Goal: Transaction & Acquisition: Purchase product/service

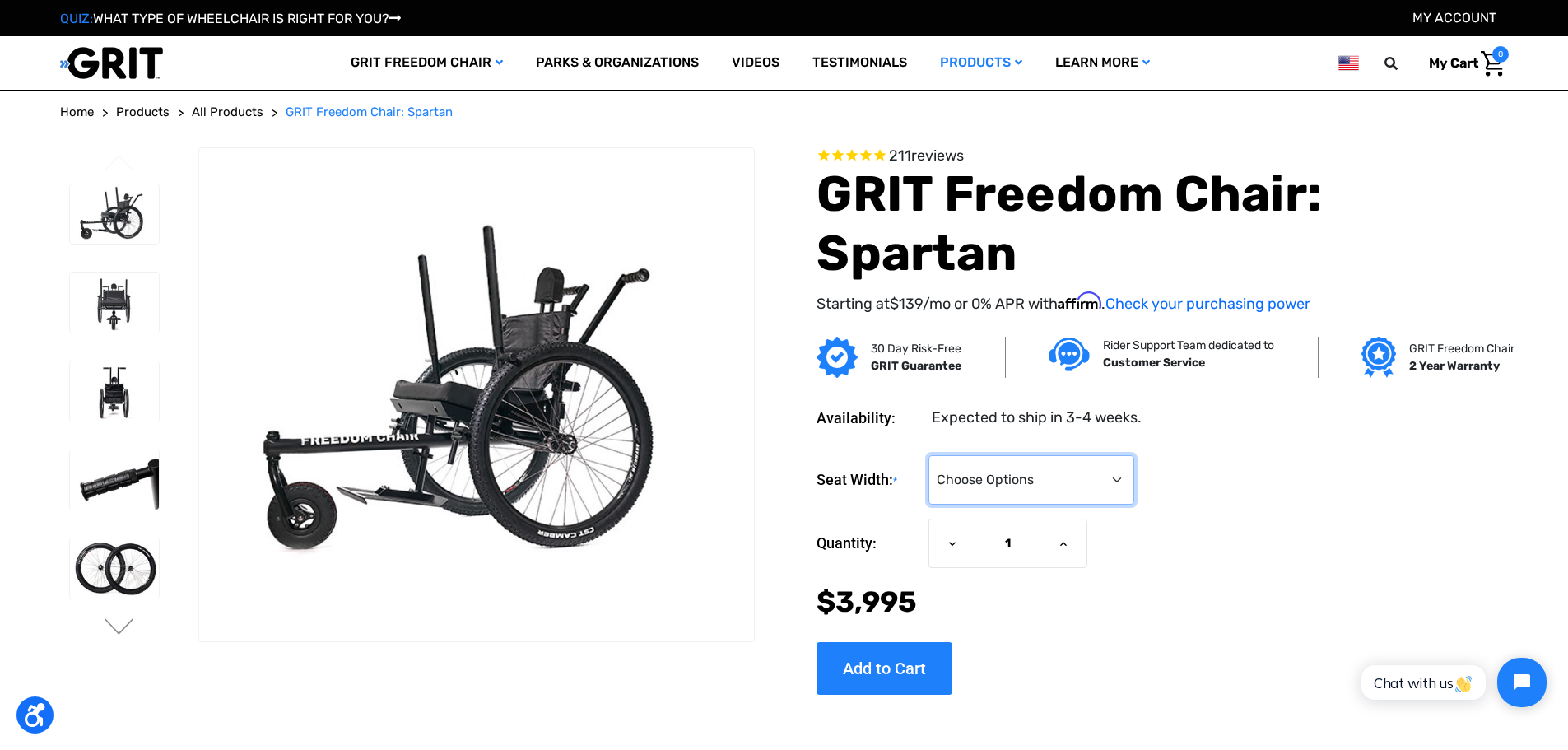
click at [1119, 475] on select "Choose Options 16" 18" 20"" at bounding box center [1032, 480] width 206 height 50
select select "326"
click at [929, 455] on select "Choose Options 16" 18" 20"" at bounding box center [1032, 480] width 206 height 50
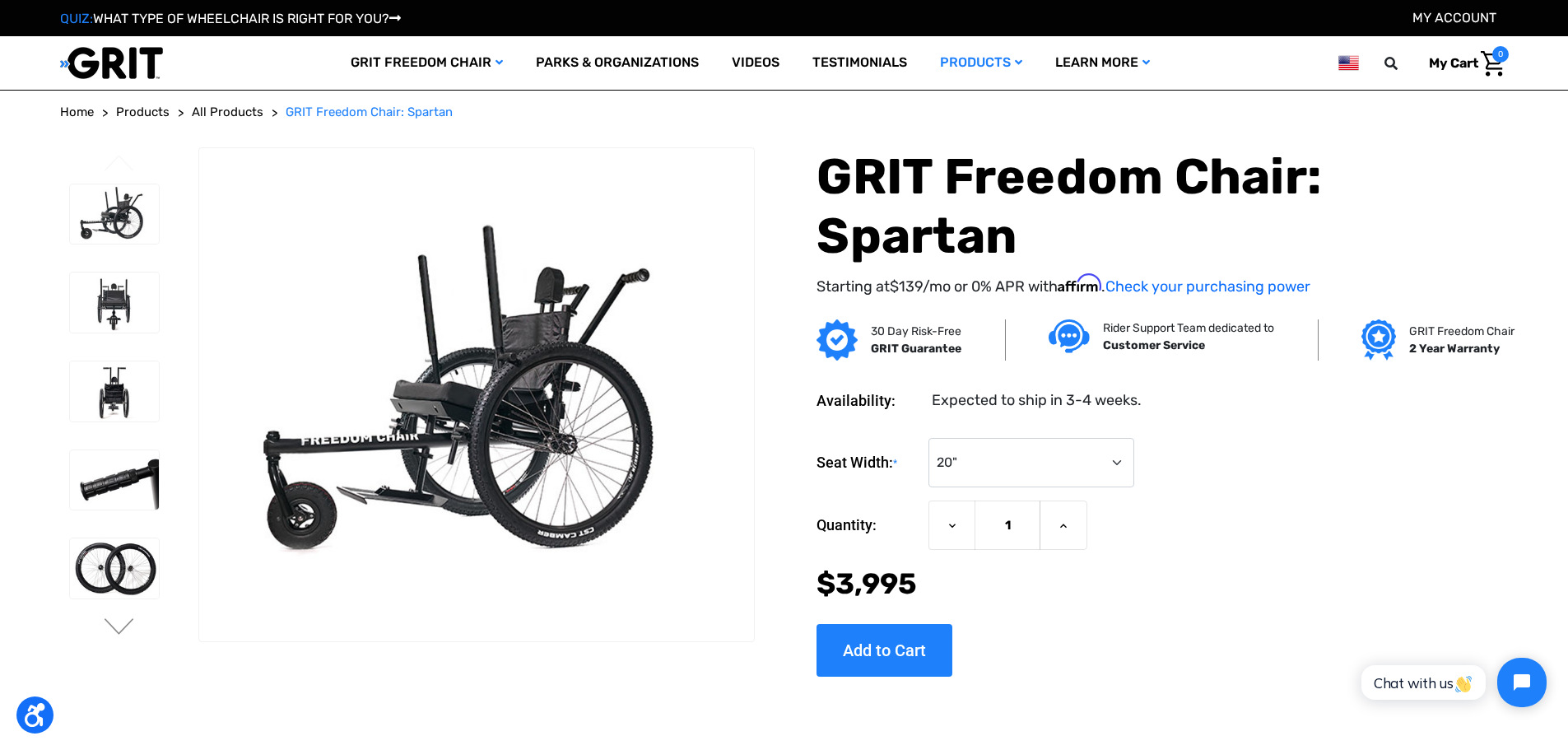
click at [1306, 488] on div "Seat Width: * Choose Options 16" 18" 20"" at bounding box center [1163, 463] width 692 height 51
